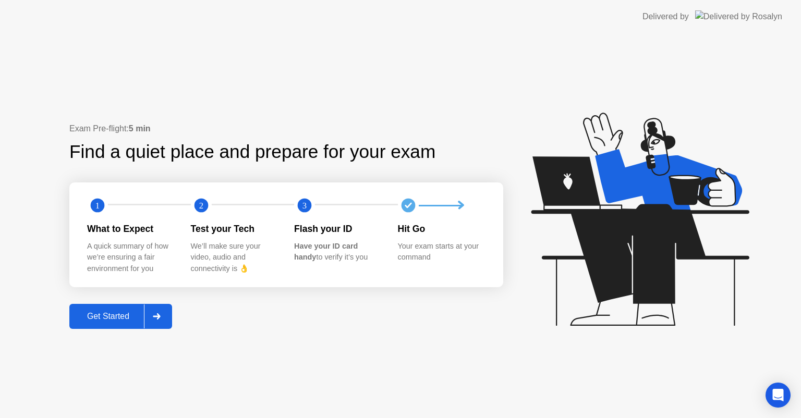
click at [111, 314] on div "Get Started" at bounding box center [107, 316] width 71 height 9
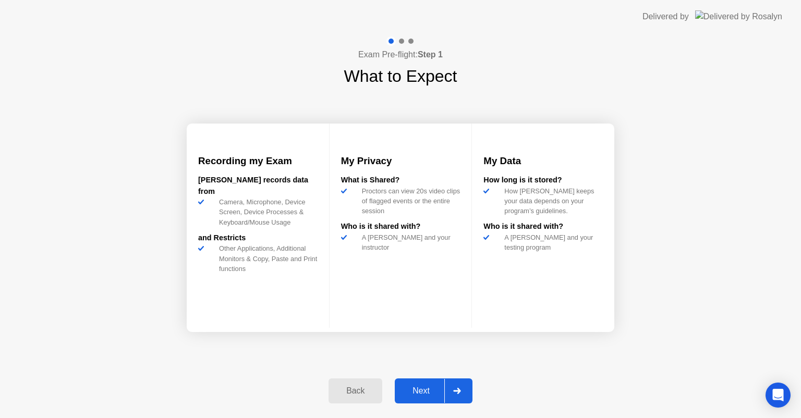
click at [415, 390] on div "Next" at bounding box center [421, 390] width 46 height 9
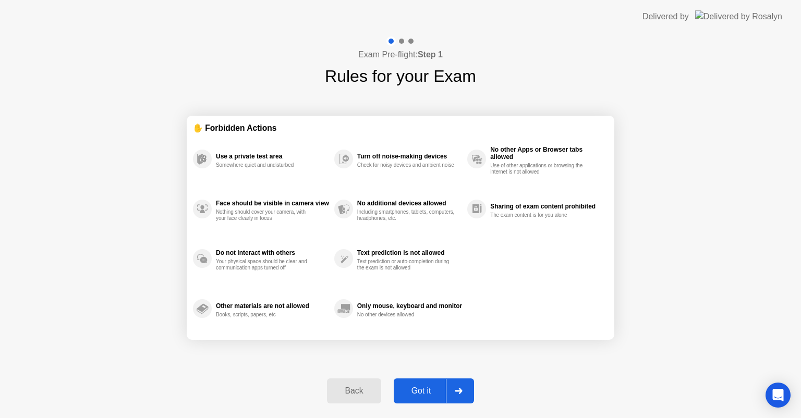
click at [431, 388] on div "Got it" at bounding box center [421, 390] width 49 height 9
select select "**********"
select select "*******"
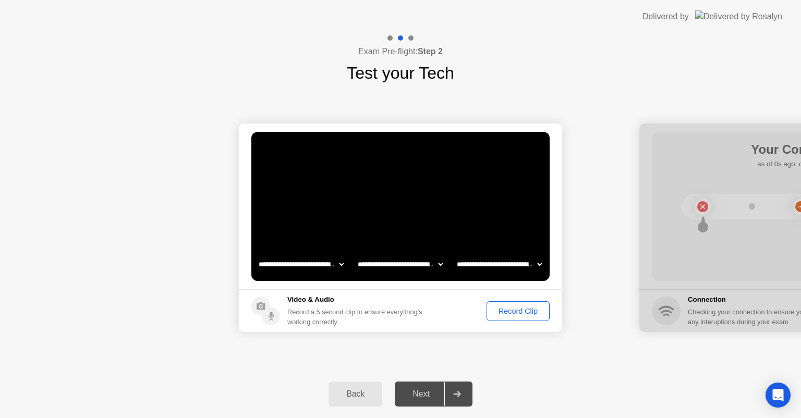
click at [300, 268] on select "**********" at bounding box center [301, 264] width 89 height 21
click at [420, 397] on div "Next" at bounding box center [421, 394] width 46 height 9
click at [526, 308] on div "Record Clip" at bounding box center [518, 311] width 56 height 8
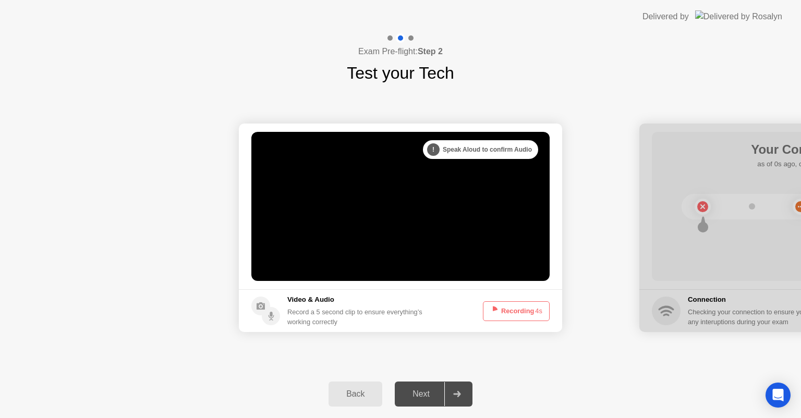
click at [425, 393] on div "Next" at bounding box center [421, 394] width 46 height 9
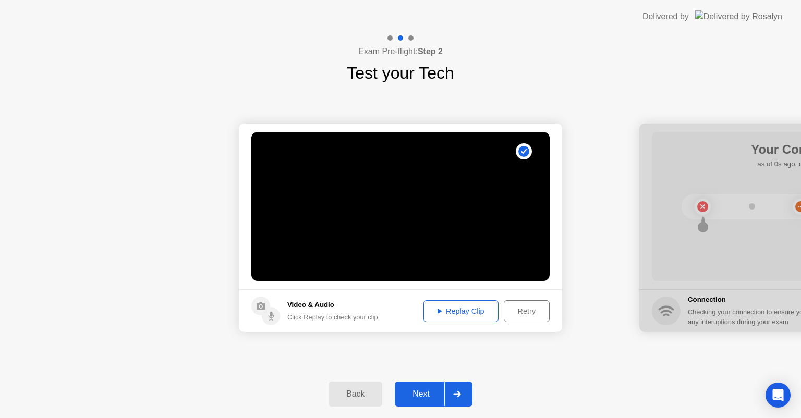
click at [484, 314] on div "Replay Clip" at bounding box center [461, 311] width 68 height 8
click at [426, 390] on div "Next" at bounding box center [421, 394] width 46 height 9
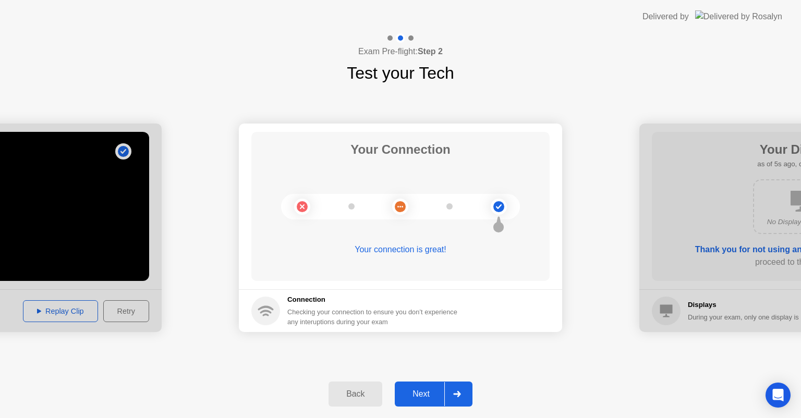
click at [418, 390] on div "Next" at bounding box center [421, 394] width 46 height 9
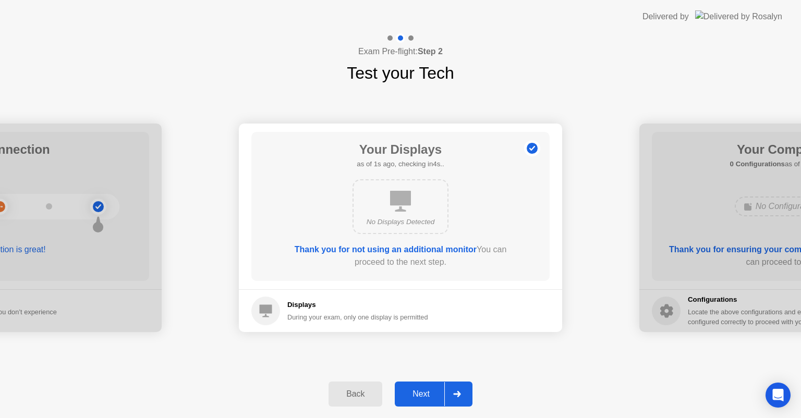
click at [409, 217] on div "No Displays Detected" at bounding box center [400, 222] width 77 height 10
click at [436, 250] on b "Thank you for not using an additional monitor" at bounding box center [386, 249] width 182 height 9
click at [433, 395] on div "Next" at bounding box center [421, 394] width 46 height 9
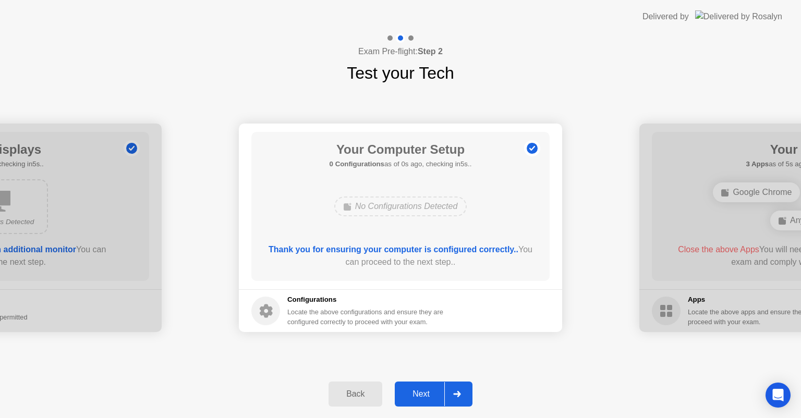
click at [420, 390] on div "Next" at bounding box center [421, 394] width 46 height 9
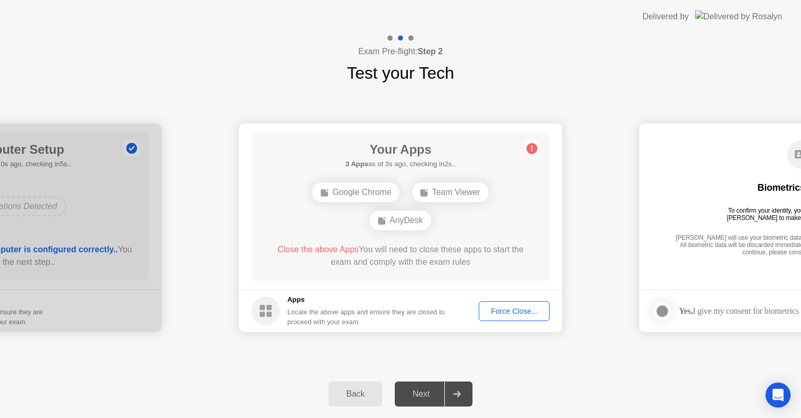
click at [382, 192] on div "Google Chrome" at bounding box center [355, 193] width 87 height 20
click at [532, 315] on div "Force Close..." at bounding box center [514, 311] width 64 height 8
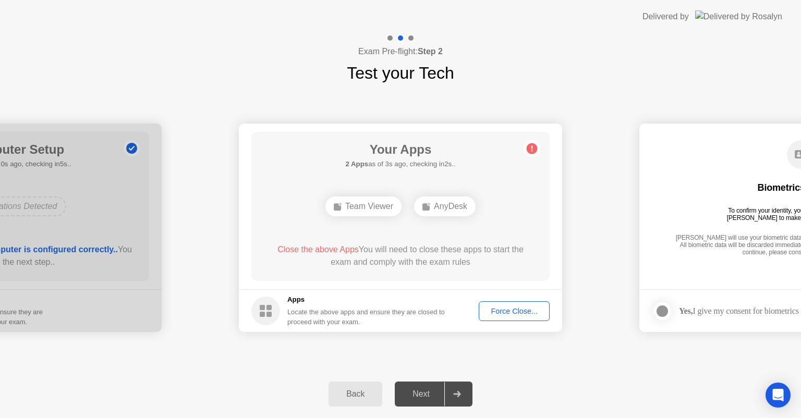
click at [526, 311] on div "Force Close..." at bounding box center [514, 311] width 64 height 8
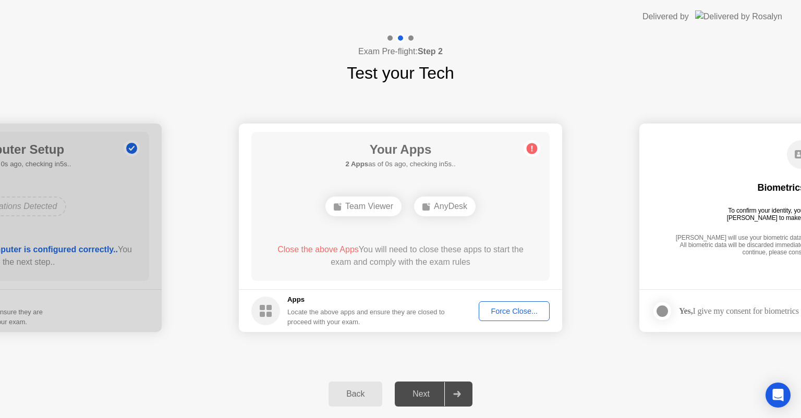
click at [385, 212] on div "Team Viewer" at bounding box center [363, 207] width 76 height 20
click at [273, 309] on circle at bounding box center [265, 311] width 29 height 29
click at [505, 310] on div "Force Close..." at bounding box center [514, 311] width 64 height 8
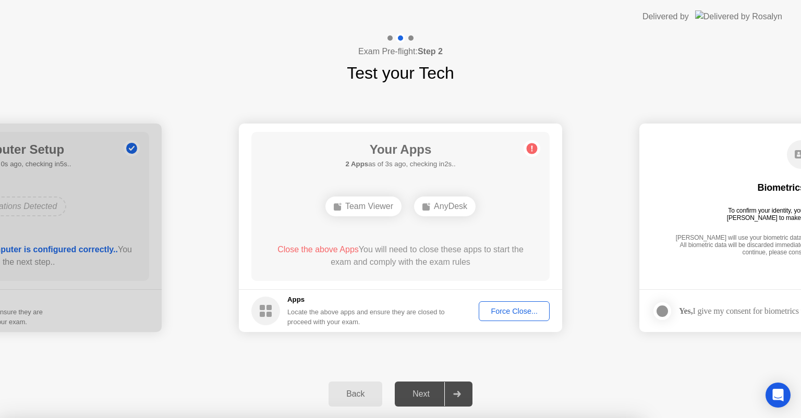
click at [559, 418] on div at bounding box center [400, 418] width 801 height 0
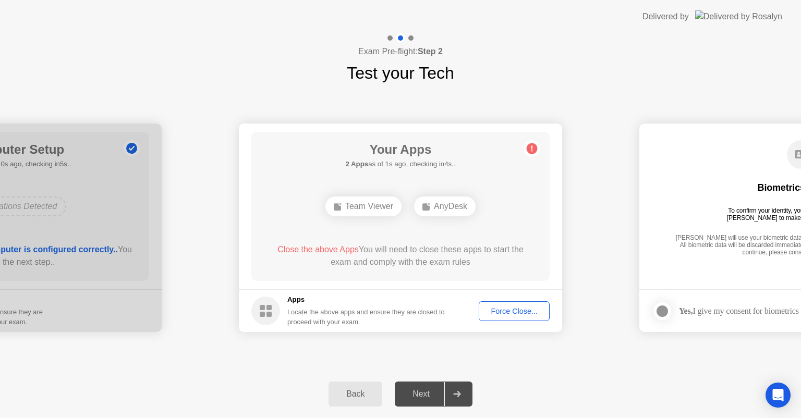
click at [295, 201] on div "Team Viewer AnyDesk" at bounding box center [400, 206] width 239 height 28
click at [343, 397] on div "Back" at bounding box center [355, 394] width 47 height 9
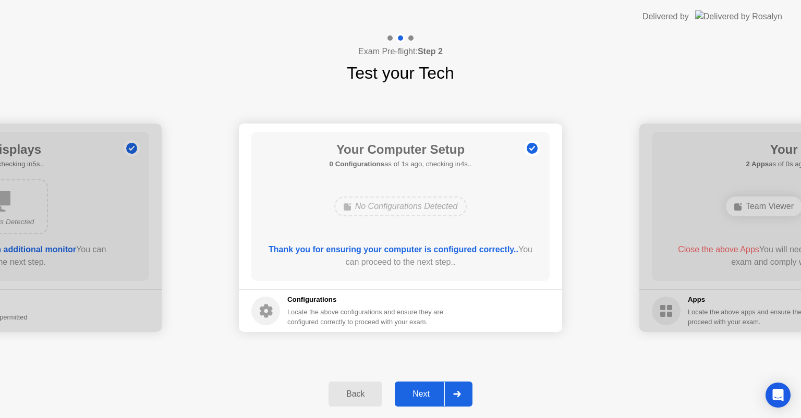
click at [440, 204] on div "No Configurations Detected" at bounding box center [400, 207] width 133 height 20
click at [357, 216] on div "No Configurations Detected" at bounding box center [400, 206] width 239 height 28
click at [479, 251] on b "Thank you for ensuring your computer is configured correctly.." at bounding box center [394, 249] width 250 height 9
click at [533, 252] on div "Thank you for ensuring your computer is configured correctly.. You can proceed …" at bounding box center [401, 256] width 269 height 25
click at [268, 307] on icon at bounding box center [266, 312] width 13 height 14
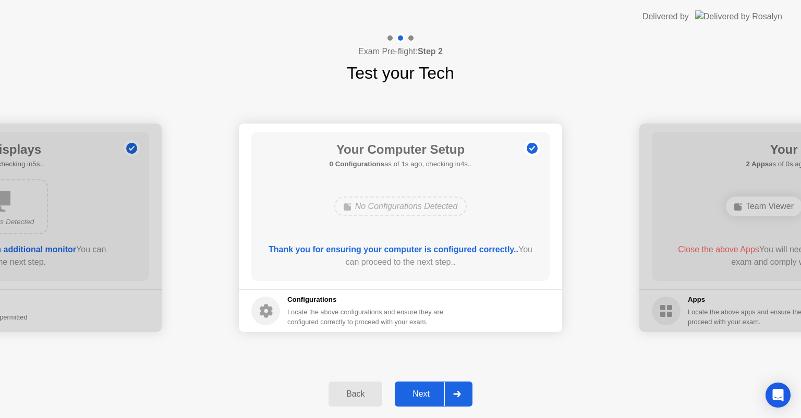
click at [388, 220] on div "No Configurations Detected" at bounding box center [400, 206] width 239 height 28
click at [359, 385] on button "Back" at bounding box center [356, 394] width 54 height 25
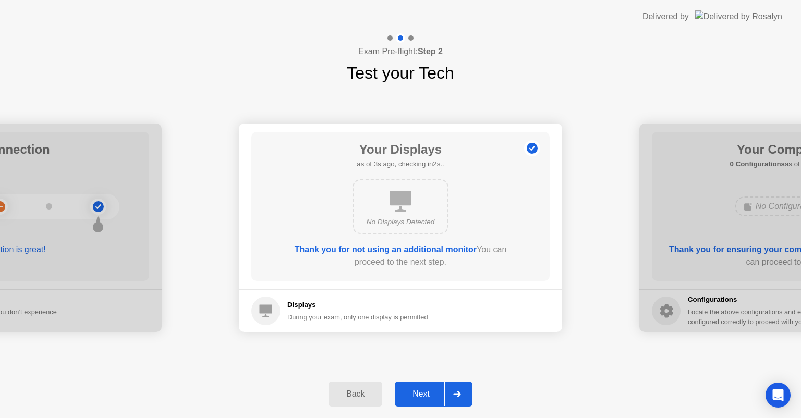
click at [359, 383] on button "Back" at bounding box center [356, 394] width 54 height 25
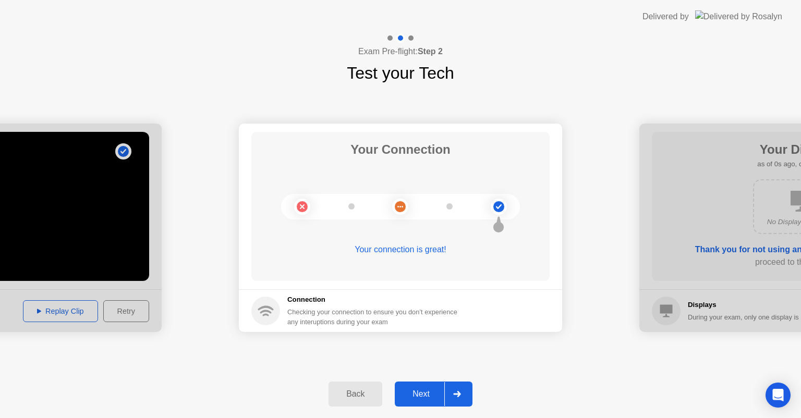
click at [455, 395] on icon at bounding box center [457, 394] width 8 height 6
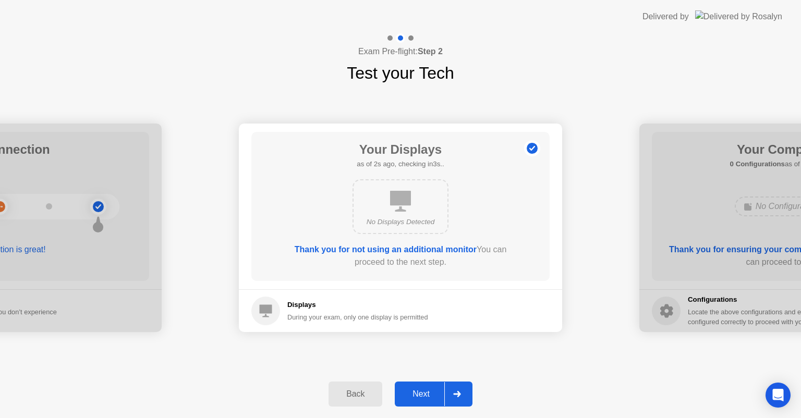
click at [426, 393] on div "Next" at bounding box center [421, 394] width 46 height 9
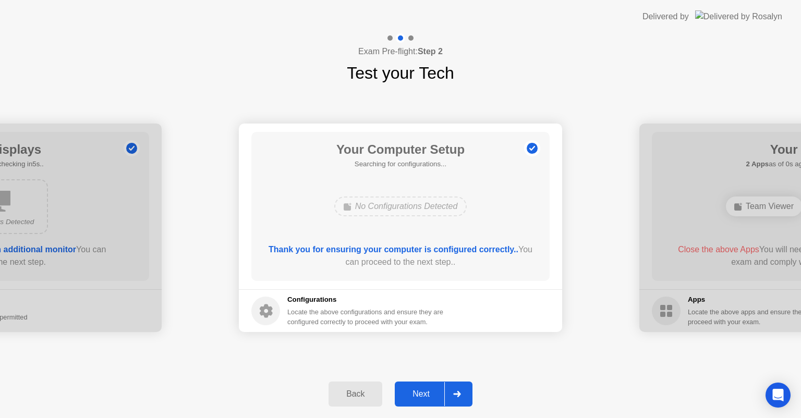
click at [426, 393] on div "Next" at bounding box center [421, 394] width 46 height 9
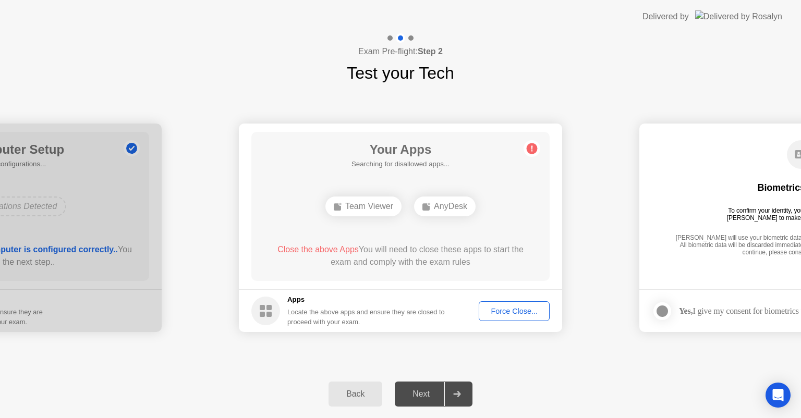
click at [426, 393] on div "Next" at bounding box center [421, 394] width 46 height 9
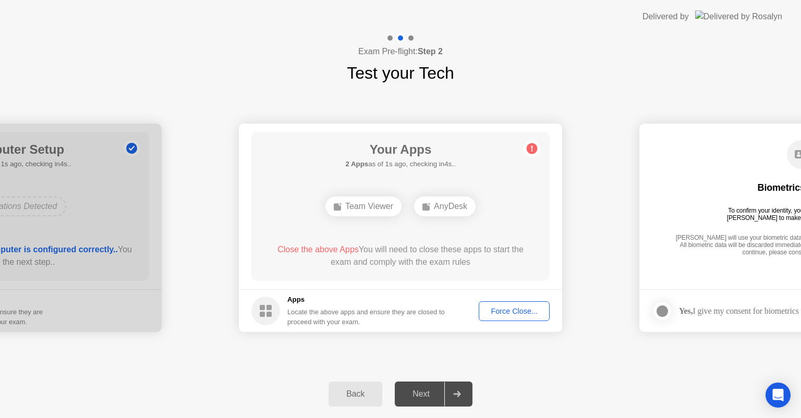
click at [728, 271] on main "Biometrics Consent To confirm your identity, your testing program requires [PER…" at bounding box center [800, 207] width 323 height 166
click at [269, 316] on rect at bounding box center [269, 314] width 5 height 5
click at [269, 315] on rect at bounding box center [269, 314] width 5 height 5
click at [269, 314] on rect at bounding box center [269, 314] width 5 height 5
click at [299, 299] on h5 "Apps" at bounding box center [366, 300] width 158 height 10
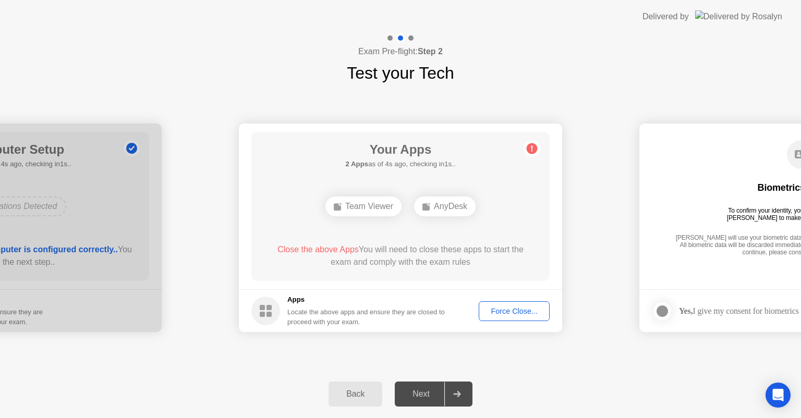
click at [299, 302] on h5 "Apps" at bounding box center [366, 300] width 158 height 10
click at [304, 300] on h5 "Apps" at bounding box center [366, 300] width 158 height 10
click at [436, 204] on div "AnyDesk" at bounding box center [445, 207] width 62 height 20
click at [529, 313] on div "Force Close..." at bounding box center [514, 311] width 64 height 8
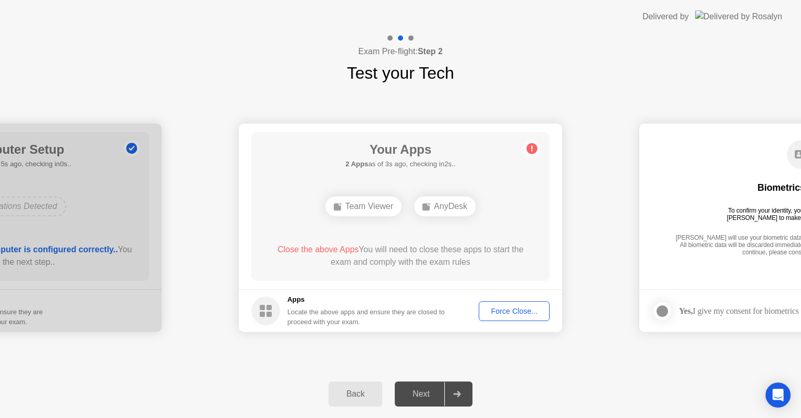
click at [344, 392] on div "Back" at bounding box center [355, 394] width 47 height 9
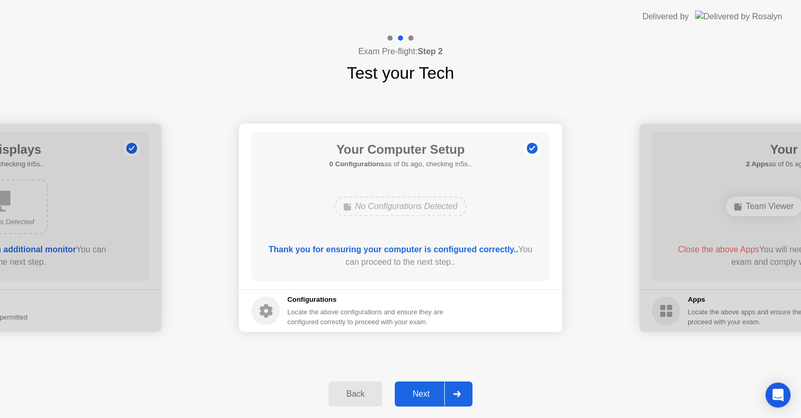
click at [461, 391] on icon at bounding box center [457, 394] width 8 height 6
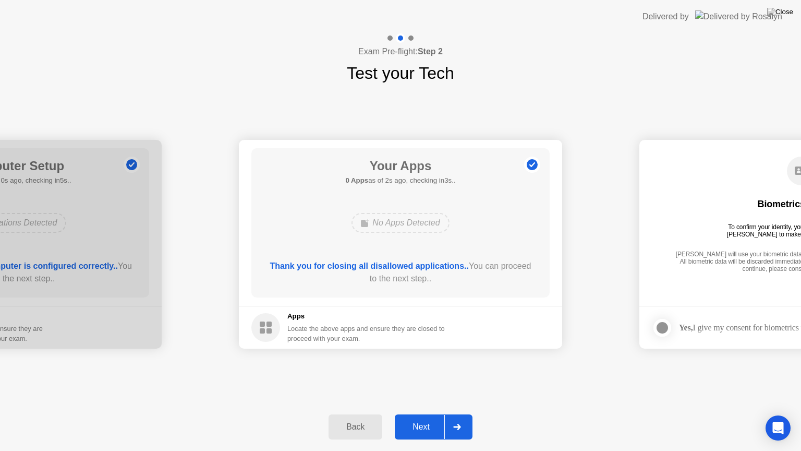
click at [457, 418] on div at bounding box center [456, 427] width 25 height 24
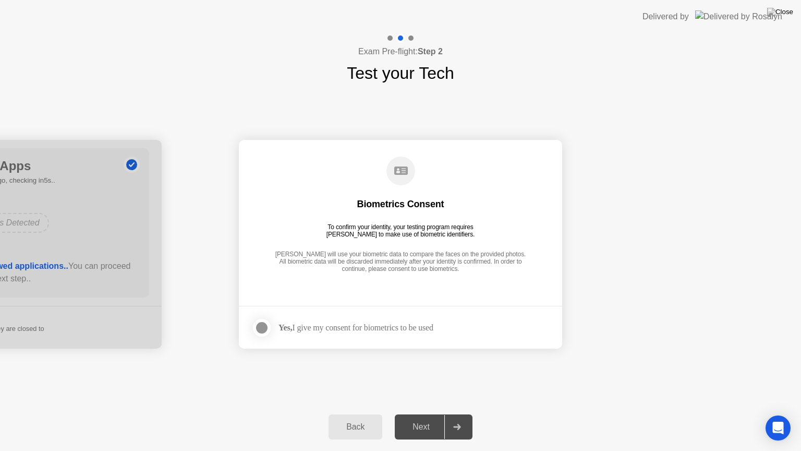
click at [456, 418] on icon at bounding box center [457, 426] width 8 height 6
click at [314, 328] on div "Yes, I give my consent for biometrics to be used" at bounding box center [356, 327] width 155 height 10
click at [265, 328] on div at bounding box center [262, 327] width 13 height 13
click at [429, 418] on div "Next" at bounding box center [421, 426] width 46 height 9
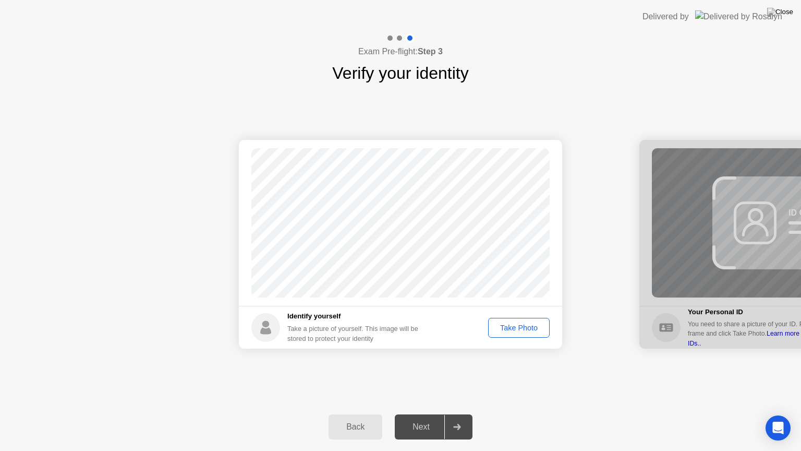
click at [507, 329] on div "Take Photo" at bounding box center [519, 327] width 54 height 8
click at [449, 418] on div at bounding box center [456, 427] width 25 height 24
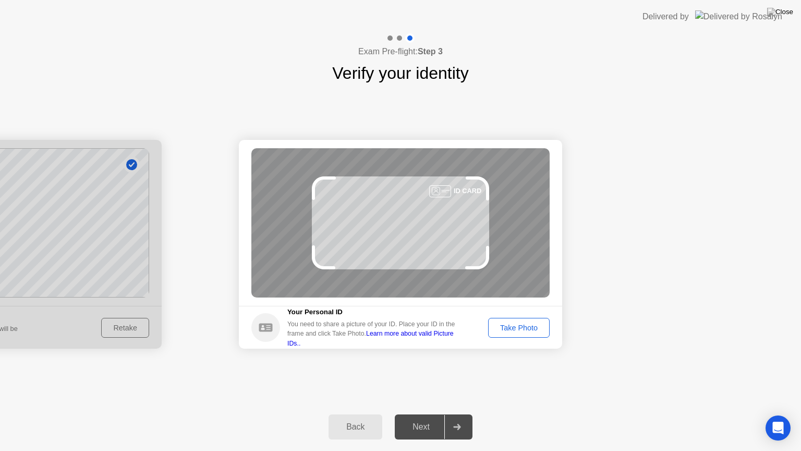
click at [527, 329] on div "Take Photo" at bounding box center [519, 327] width 54 height 8
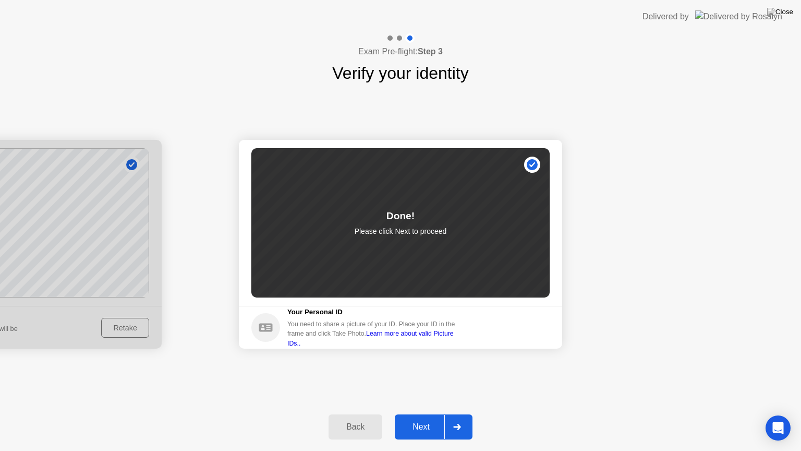
click at [435, 418] on div "Next" at bounding box center [421, 426] width 46 height 9
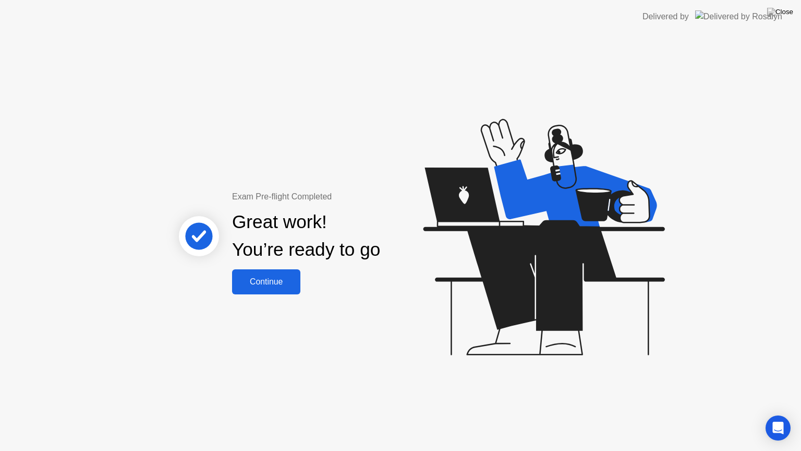
click at [251, 286] on div "Continue" at bounding box center [266, 281] width 62 height 9
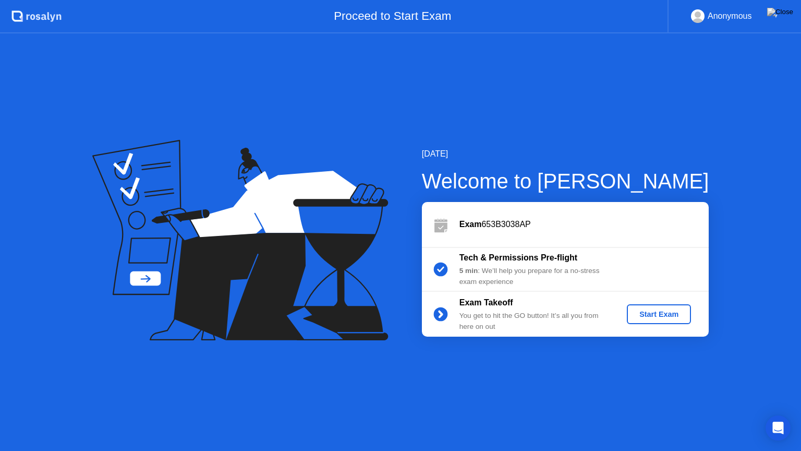
click at [672, 312] on div "Start Exam" at bounding box center [659, 314] width 56 height 8
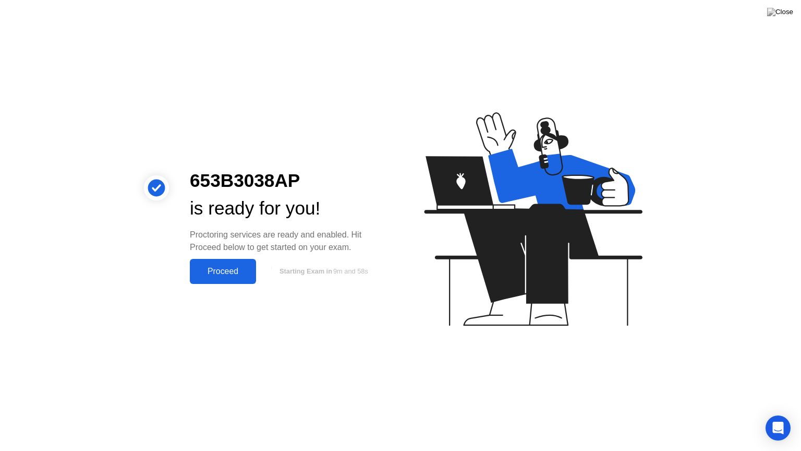
click at [225, 272] on div "Proceed" at bounding box center [223, 271] width 60 height 9
